Goal: Transaction & Acquisition: Subscribe to service/newsletter

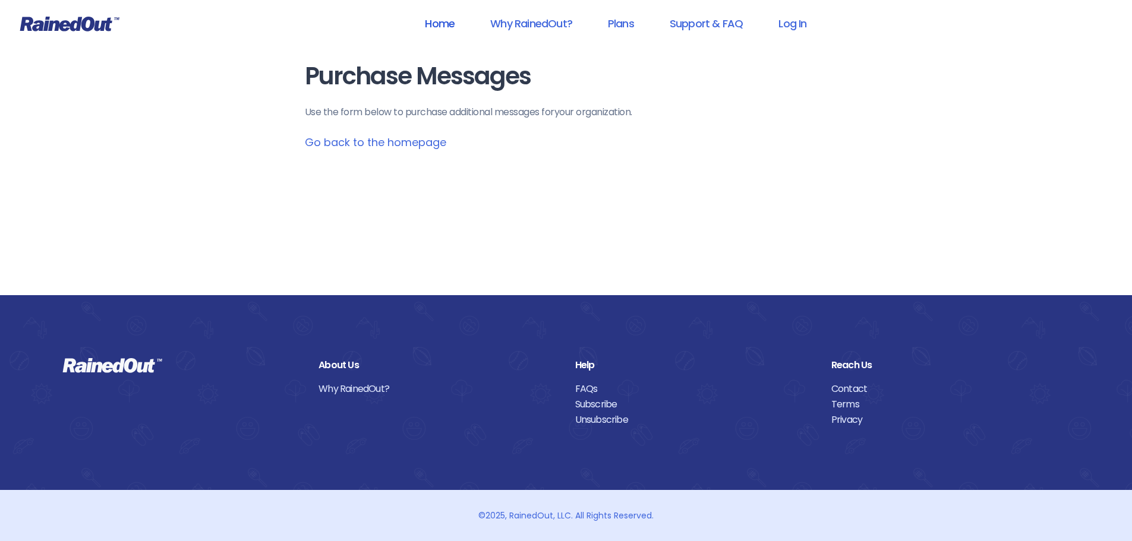
click at [436, 28] on link "Home" at bounding box center [439, 23] width 61 height 27
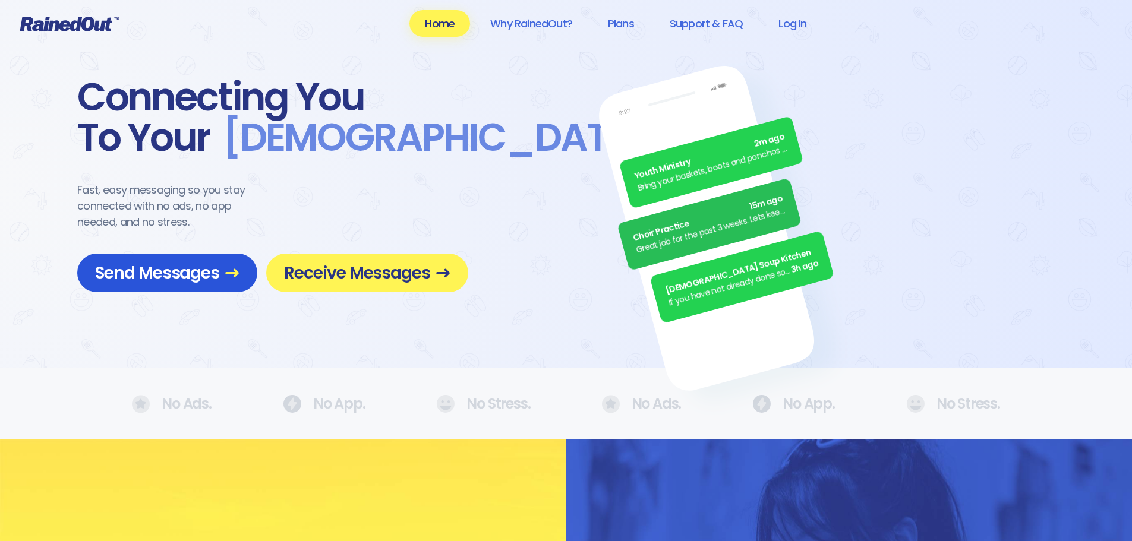
click at [191, 280] on span "Send Messages" at bounding box center [167, 273] width 144 height 21
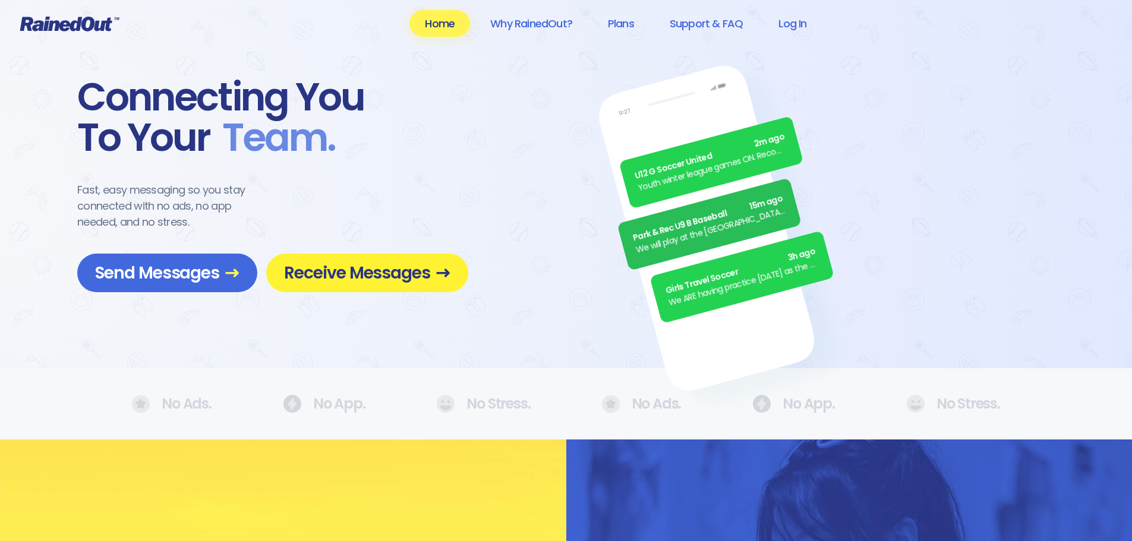
click at [332, 267] on span "Receive Messages" at bounding box center [367, 273] width 166 height 21
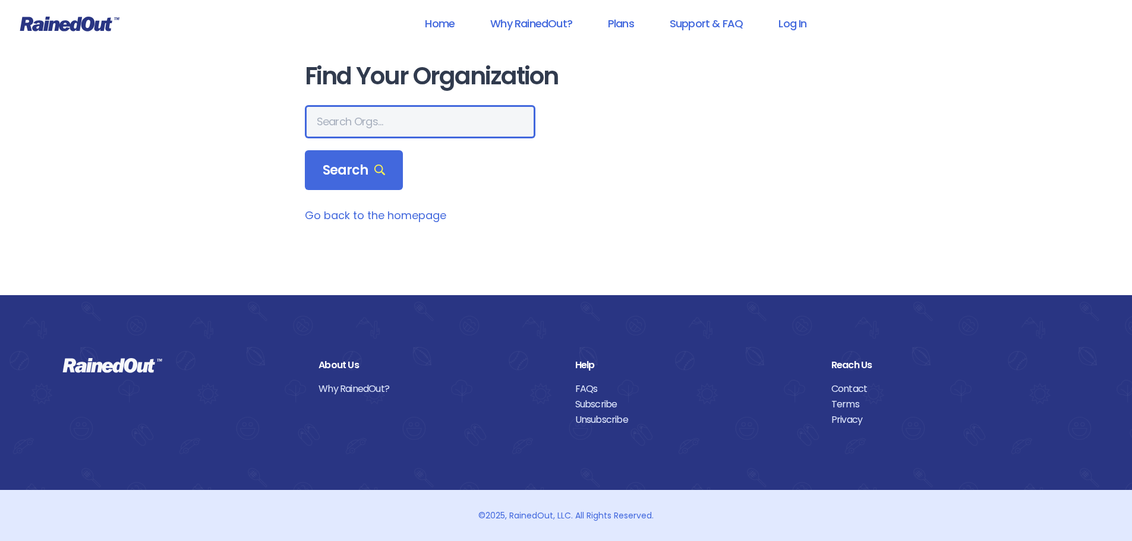
click at [368, 117] on input "text" at bounding box center [420, 121] width 231 height 33
type input "mount pleasant rec"
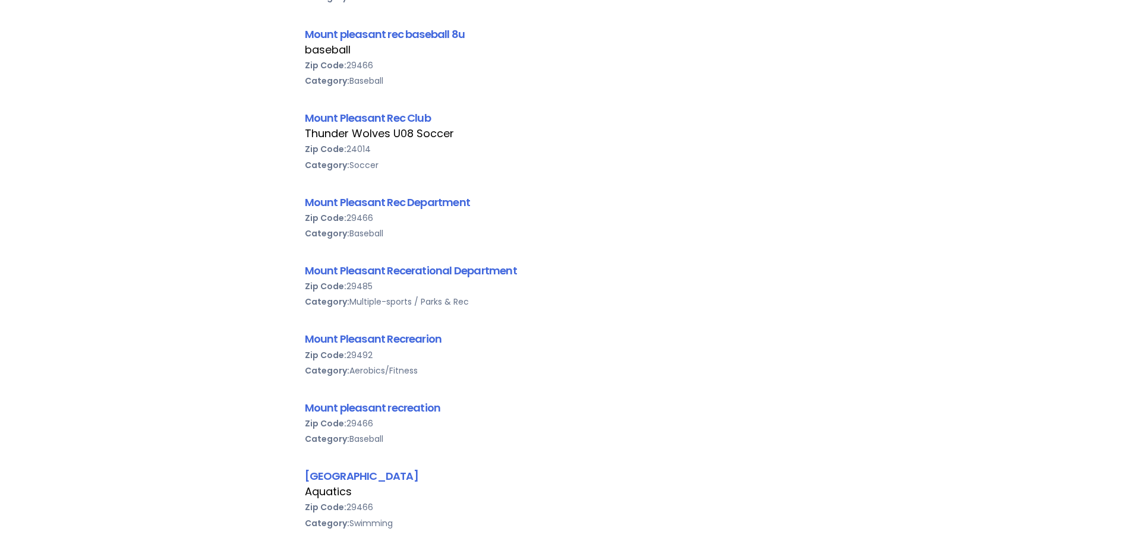
scroll to position [297, 0]
click at [443, 266] on link "Mount Pleasant Recerational Department" at bounding box center [411, 270] width 212 height 15
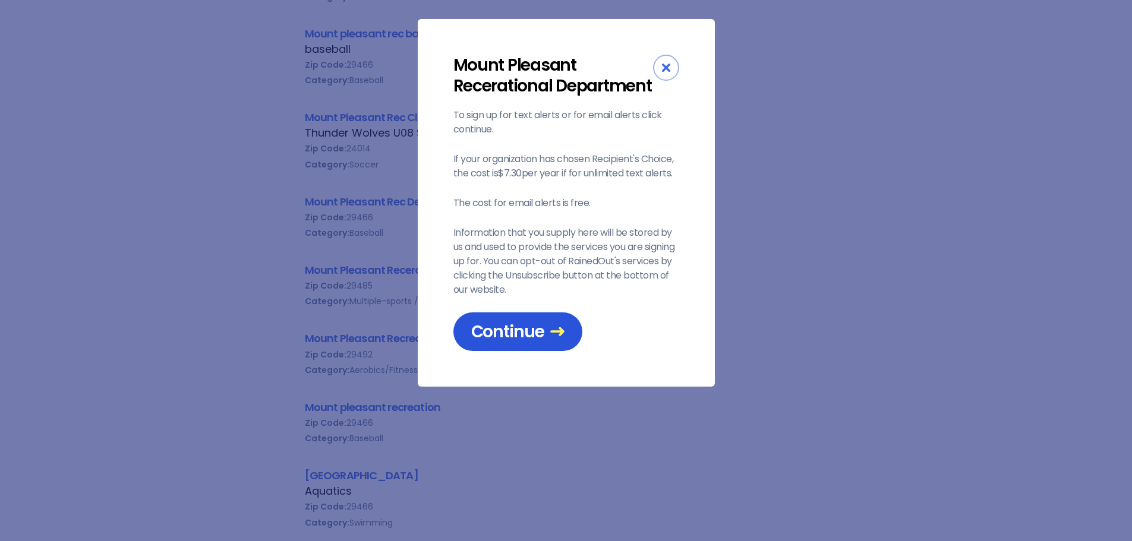
click at [524, 334] on span "Continue" at bounding box center [517, 331] width 93 height 21
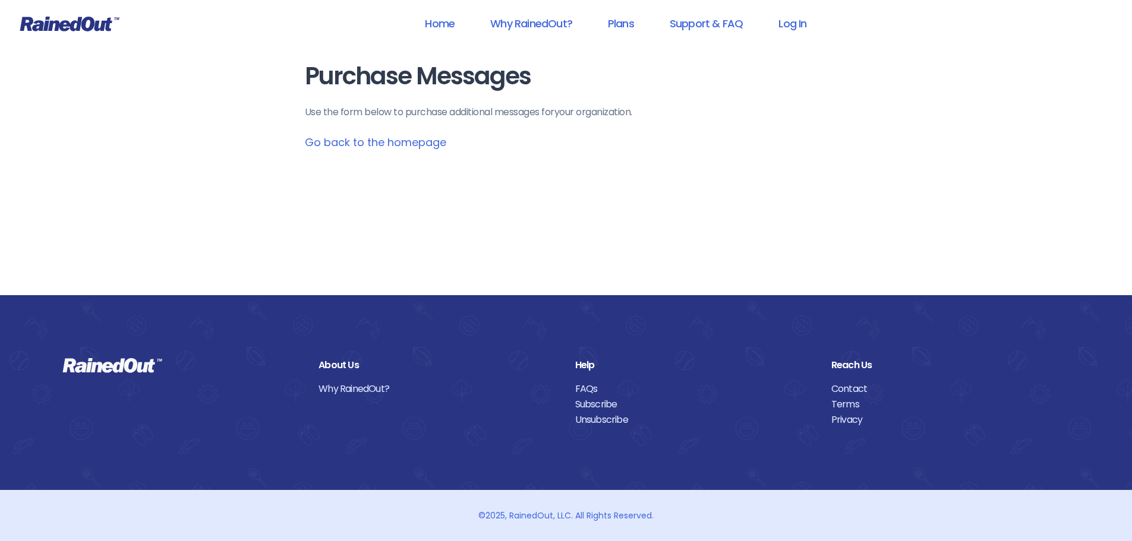
click at [402, 143] on link "Go back to the homepage" at bounding box center [375, 142] width 141 height 15
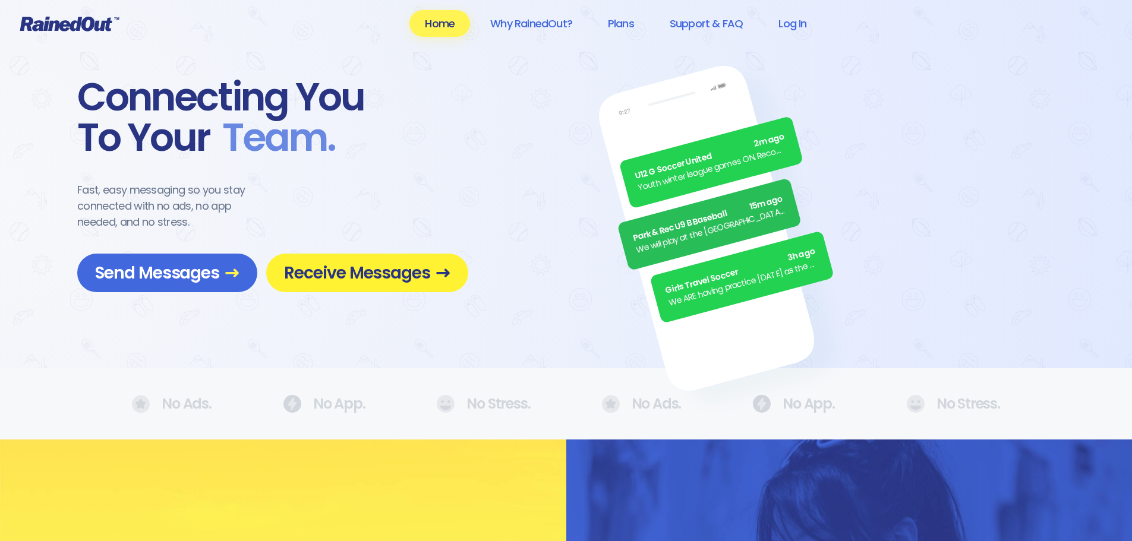
click at [398, 266] on span "Receive Messages" at bounding box center [367, 273] width 166 height 21
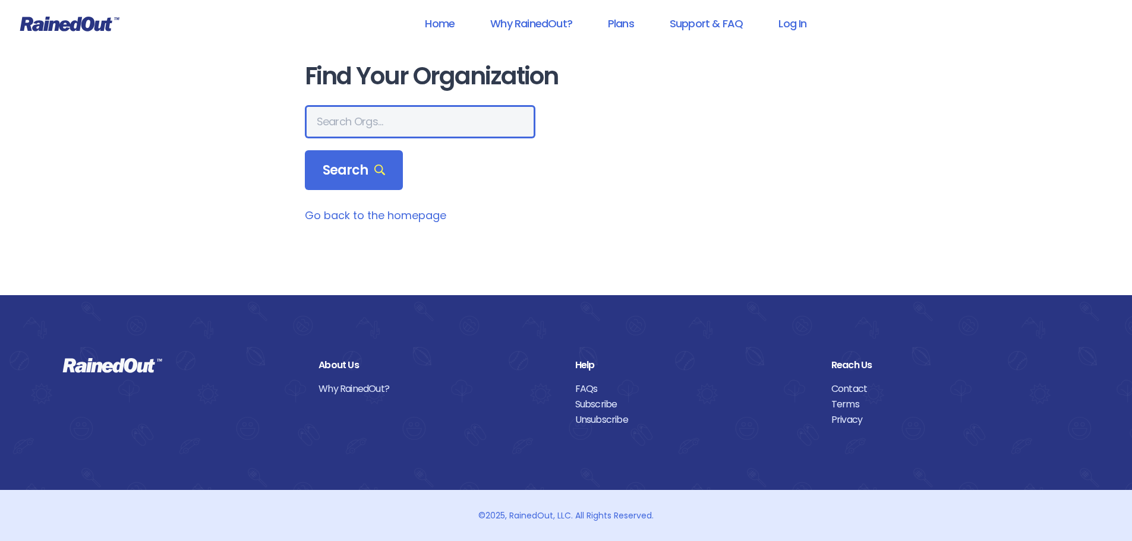
click at [383, 129] on input "text" at bounding box center [420, 121] width 231 height 33
type input "29464"
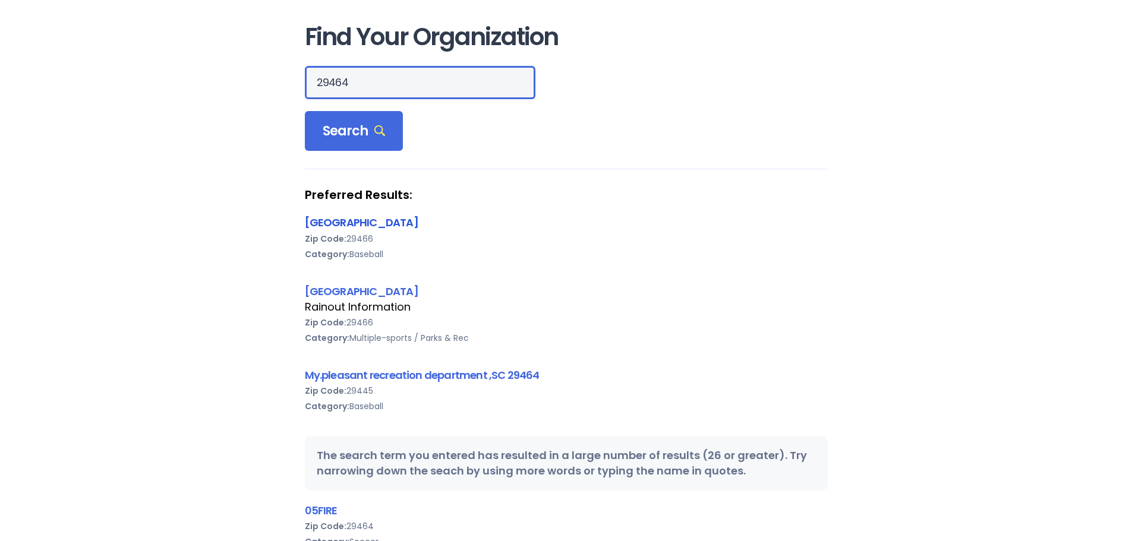
scroll to position [59, 0]
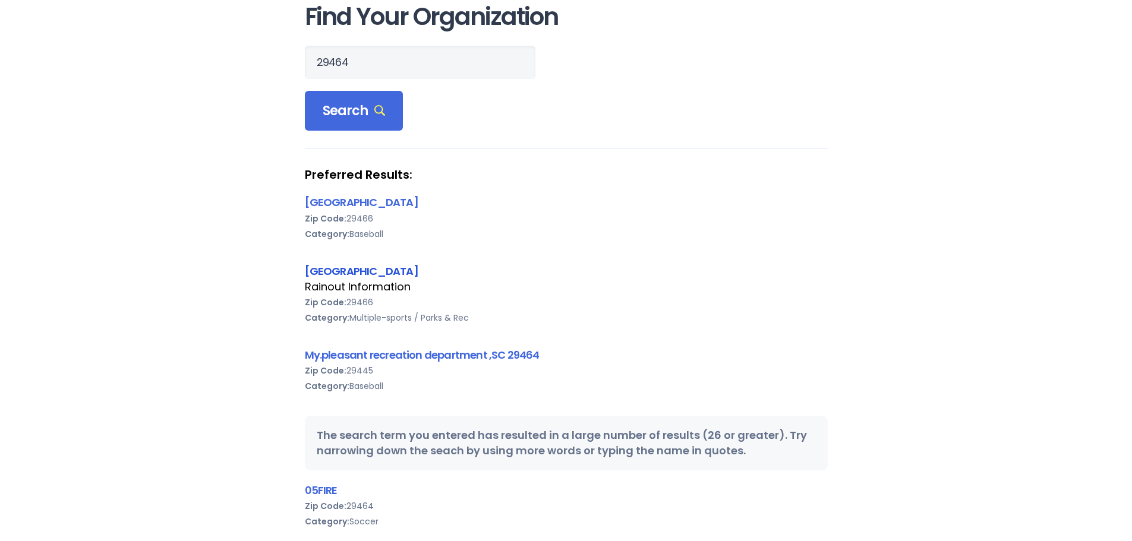
click at [418, 270] on link "[GEOGRAPHIC_DATA]" at bounding box center [361, 271] width 113 height 15
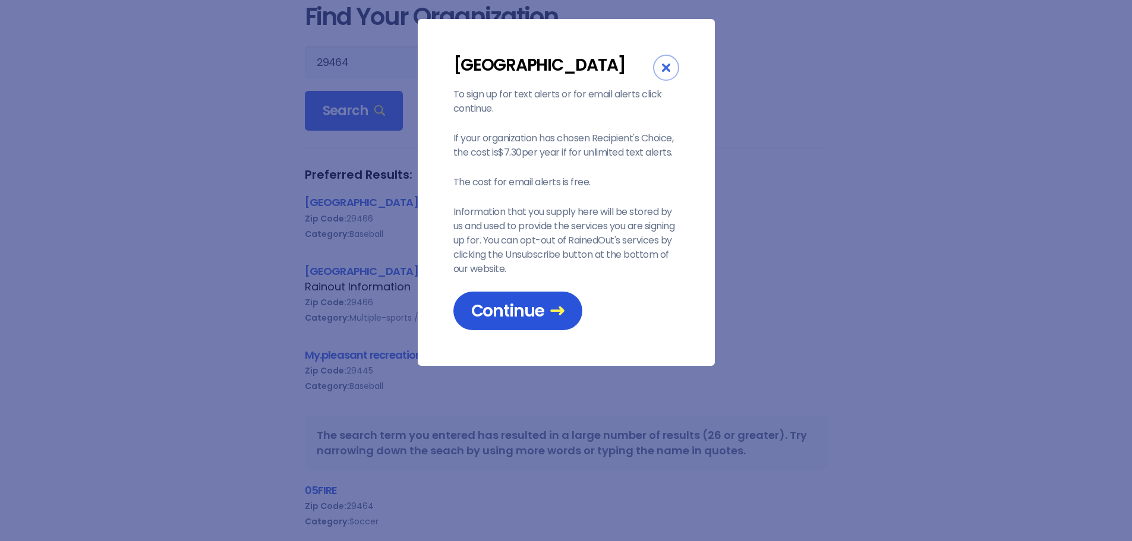
click at [507, 321] on span "Continue" at bounding box center [517, 311] width 93 height 21
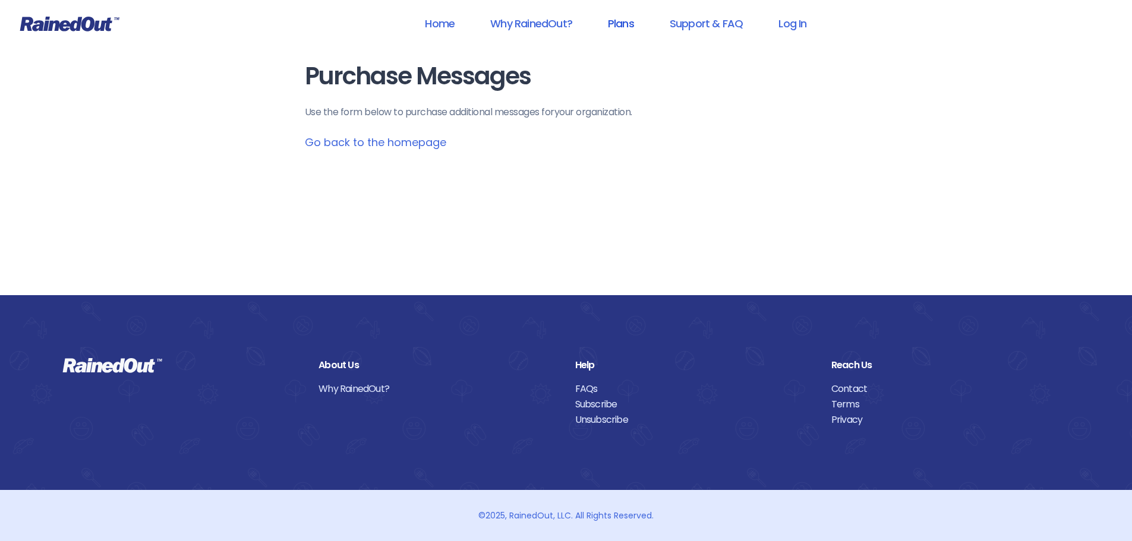
click at [632, 21] on link "Plans" at bounding box center [620, 23] width 57 height 27
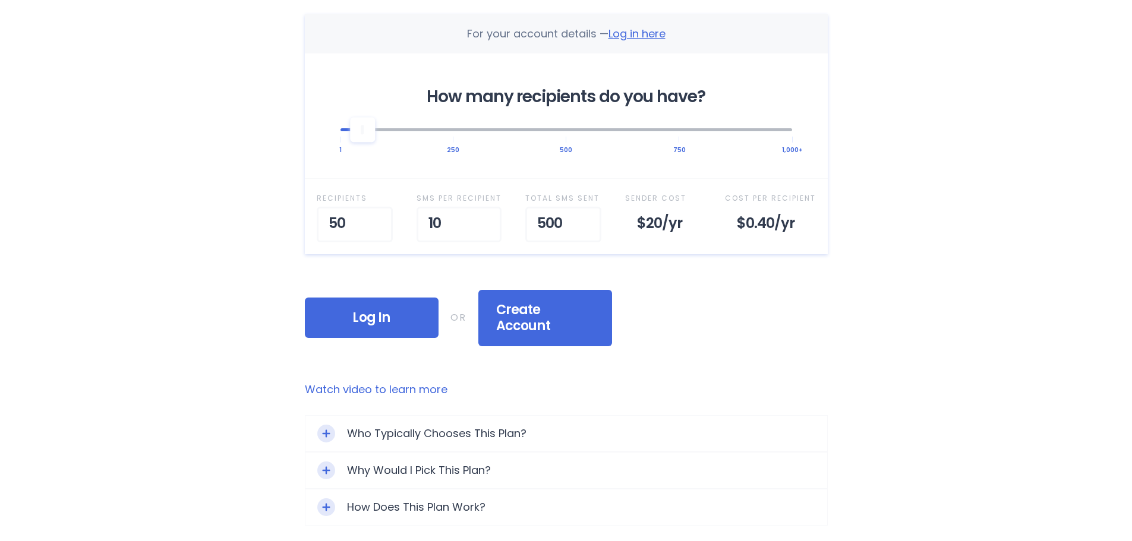
scroll to position [416, 0]
